Goal: Find specific page/section: Find specific page/section

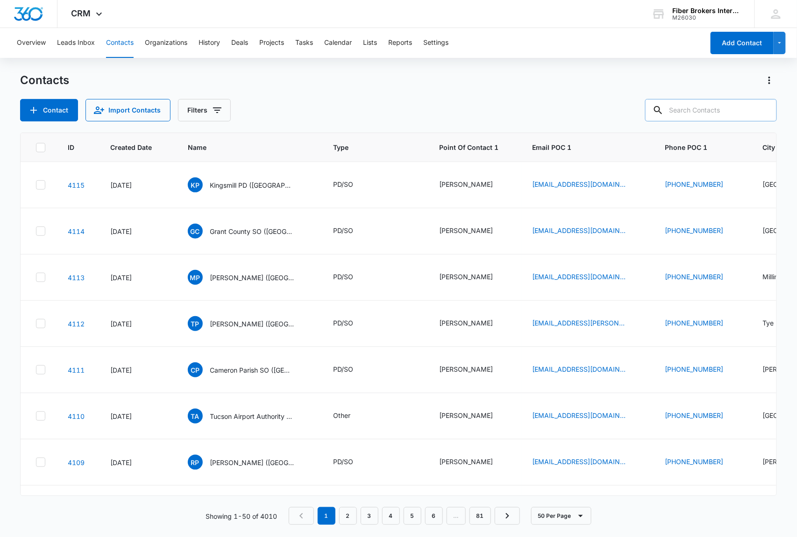
click at [686, 107] on input "text" at bounding box center [711, 110] width 132 height 22
paste input "[PHONE_NUMBER]"
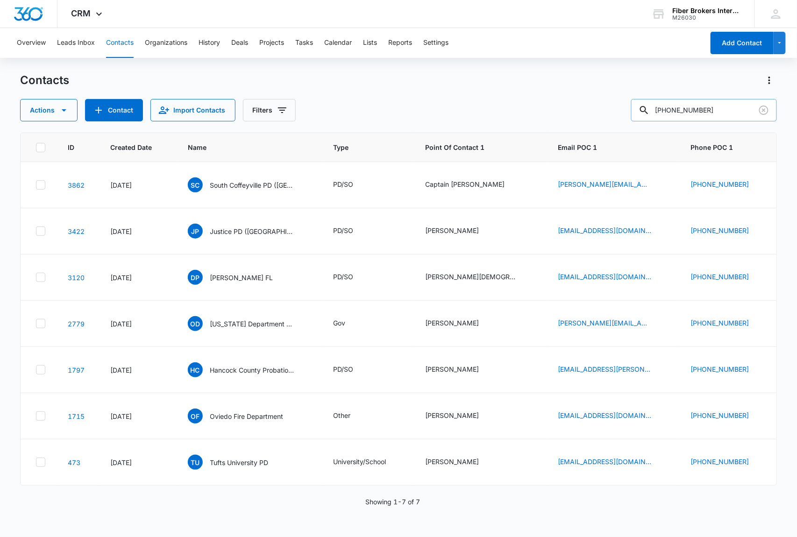
drag, startPoint x: 715, startPoint y: 108, endPoint x: 697, endPoint y: 107, distance: 18.7
click at [697, 107] on input "[PHONE_NUMBER]" at bounding box center [704, 110] width 146 height 22
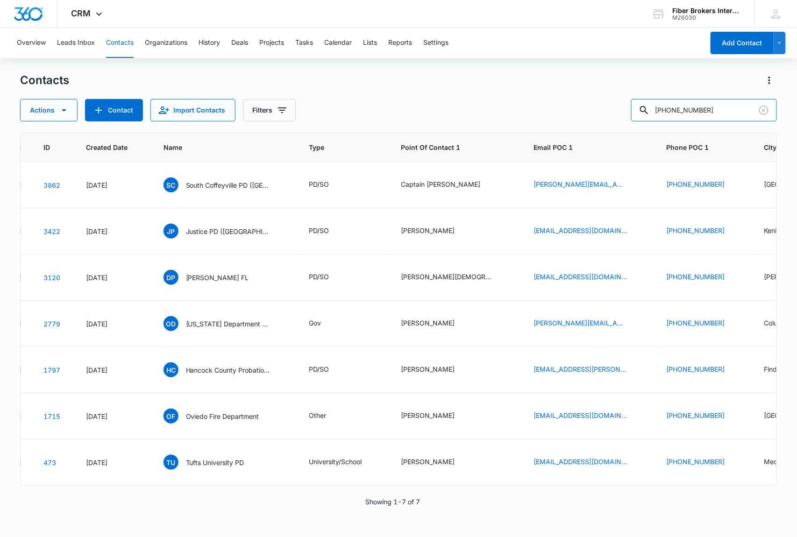
scroll to position [0, 15]
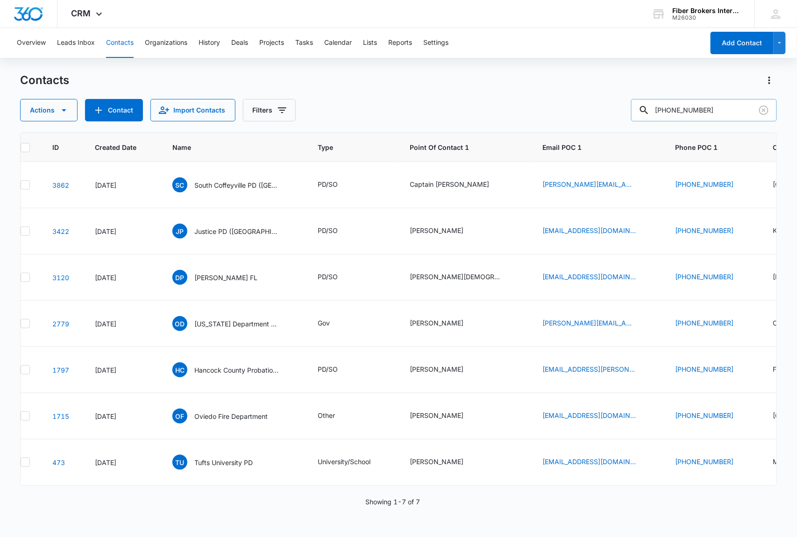
drag, startPoint x: 708, startPoint y: 112, endPoint x: 652, endPoint y: 109, distance: 55.6
click at [652, 109] on div "[PHONE_NUMBER]" at bounding box center [704, 110] width 146 height 22
click at [713, 106] on input "[PHONE_NUMBER]" at bounding box center [704, 110] width 146 height 22
drag, startPoint x: 714, startPoint y: 107, endPoint x: 680, endPoint y: 109, distance: 34.2
click at [669, 107] on input "[PHONE_NUMBER]" at bounding box center [704, 110] width 146 height 22
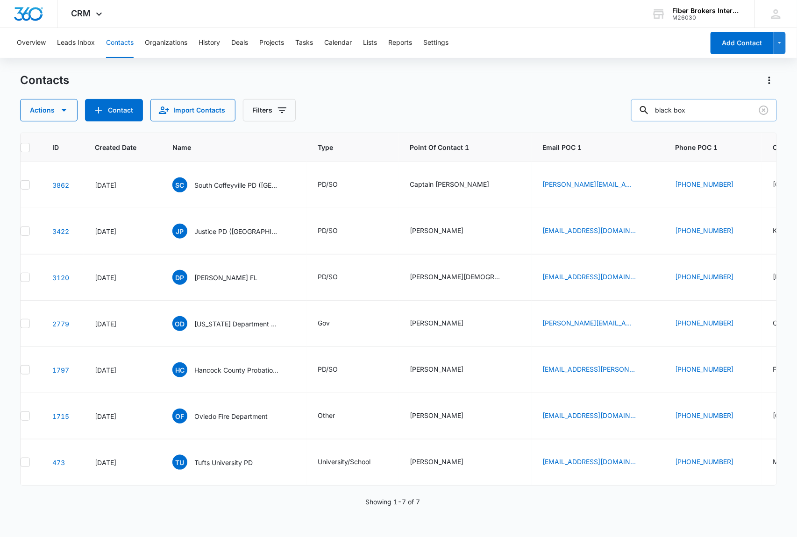
type input "black box"
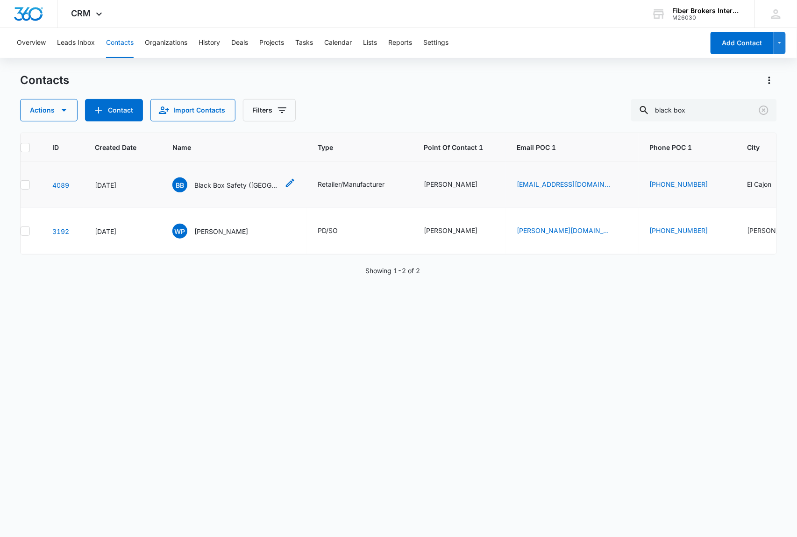
click at [180, 186] on span "BB" at bounding box center [179, 184] width 15 height 15
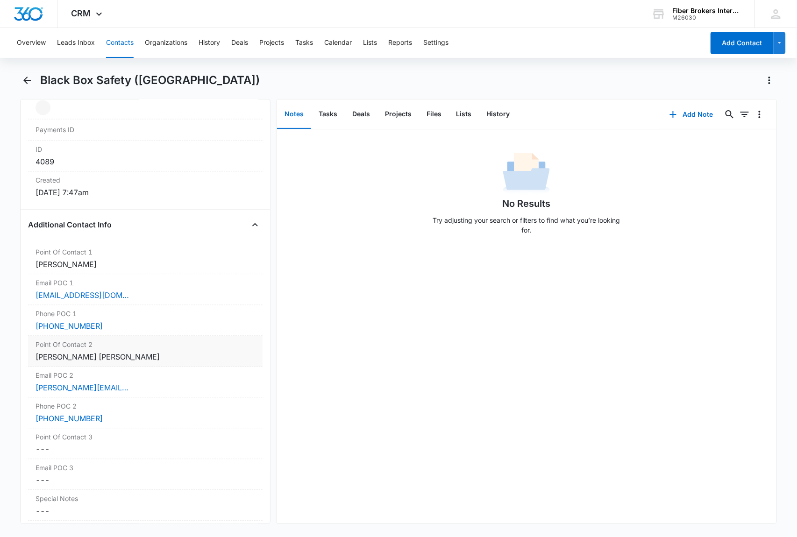
scroll to position [684, 0]
